Goal: Information Seeking & Learning: Learn about a topic

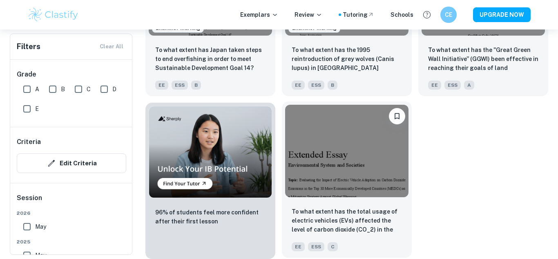
scroll to position [413, 0]
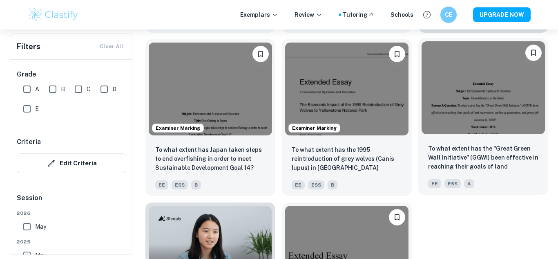
click at [450, 93] on img at bounding box center [483, 87] width 123 height 92
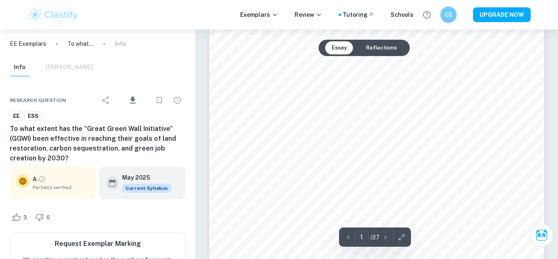
scroll to position [100, 0]
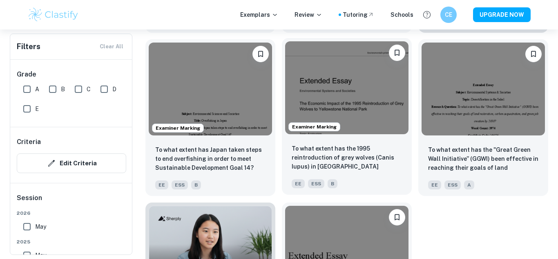
scroll to position [513, 0]
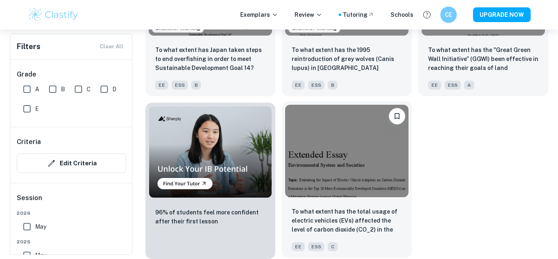
click at [339, 172] on img at bounding box center [346, 151] width 123 height 92
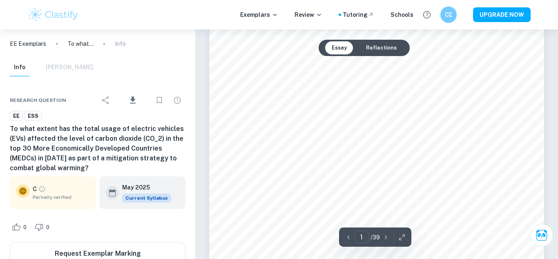
scroll to position [145, 0]
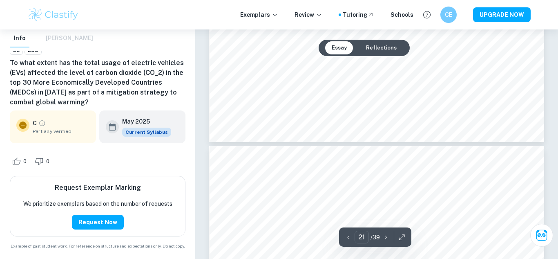
type input "22"
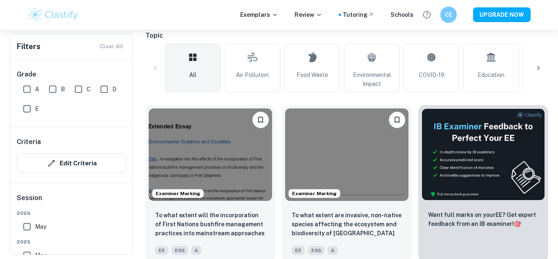
scroll to position [185, 0]
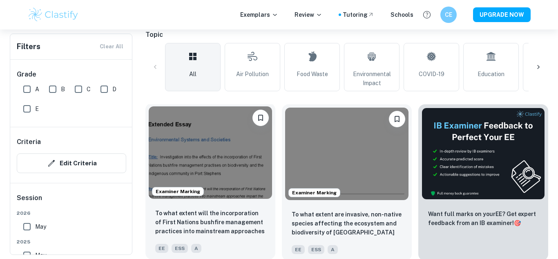
click at [228, 159] on img at bounding box center [210, 152] width 123 height 92
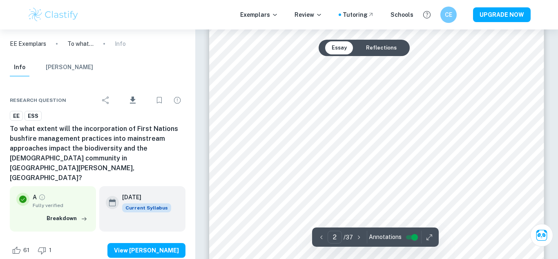
scroll to position [685, 0]
type input "1"
